Goal: Task Accomplishment & Management: Use online tool/utility

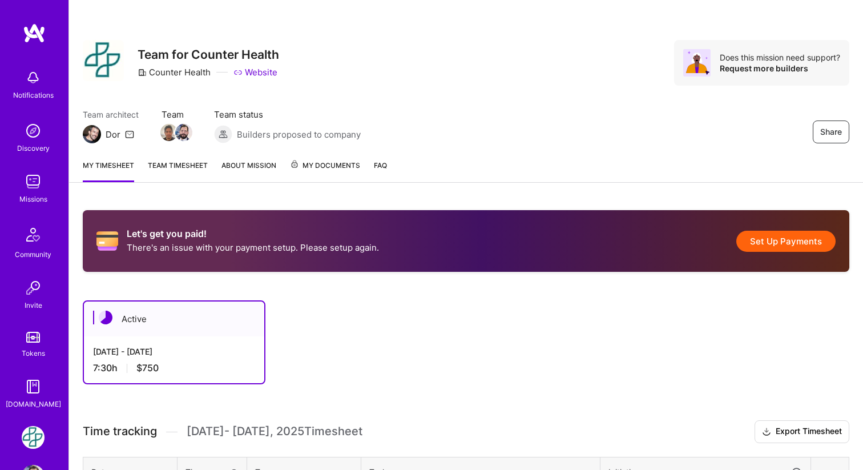
click at [170, 168] on link "Team timesheet" at bounding box center [178, 170] width 60 height 23
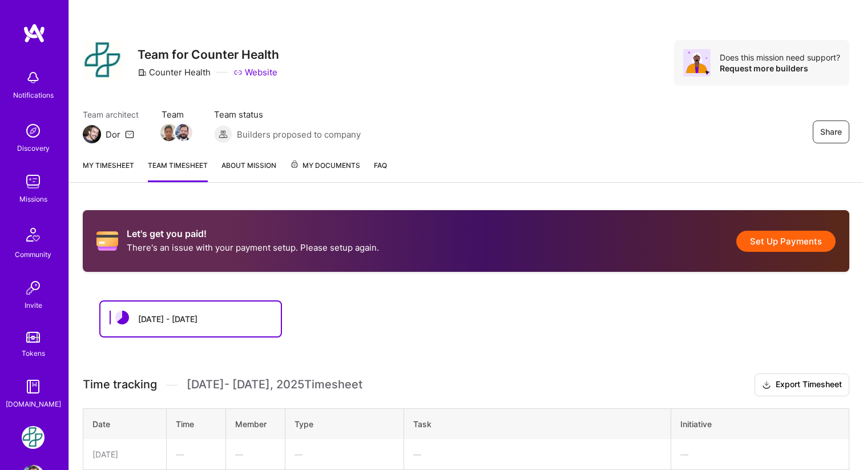
click at [112, 165] on link "My timesheet" at bounding box center [108, 170] width 51 height 23
